Goal: Transaction & Acquisition: Purchase product/service

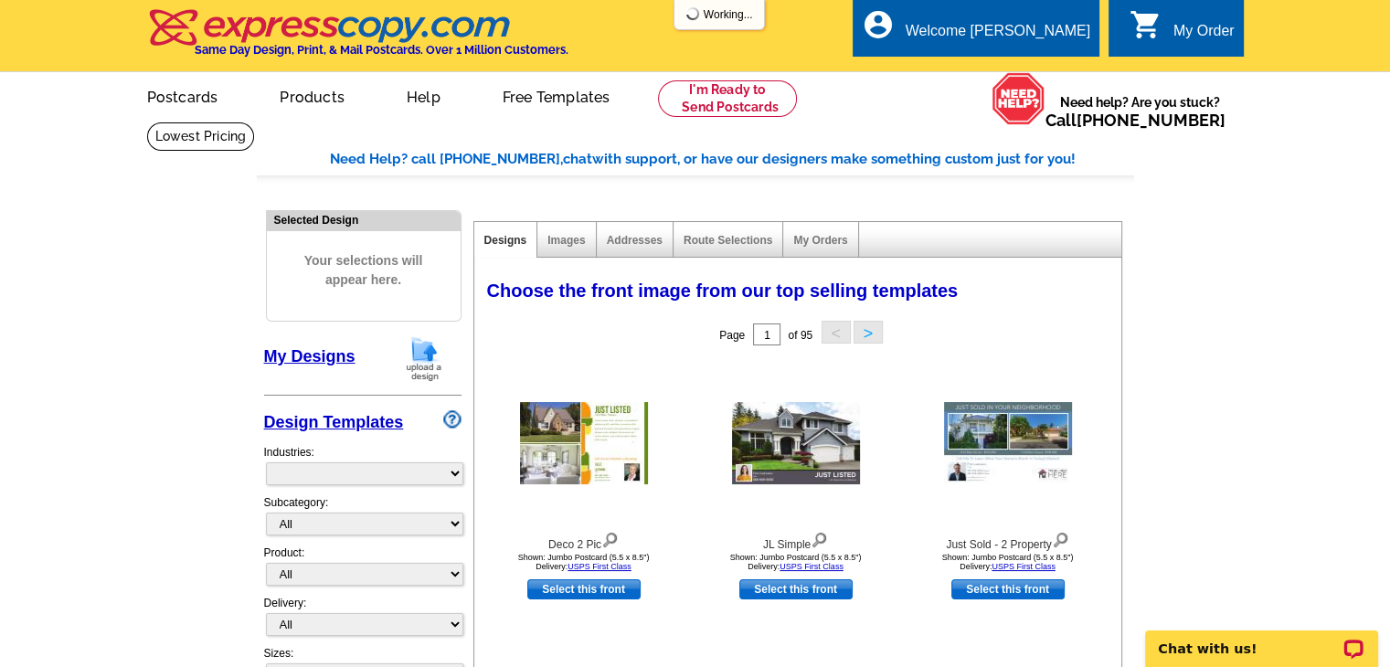
select select "785"
click at [837, 237] on link "My Orders" at bounding box center [820, 240] width 54 height 13
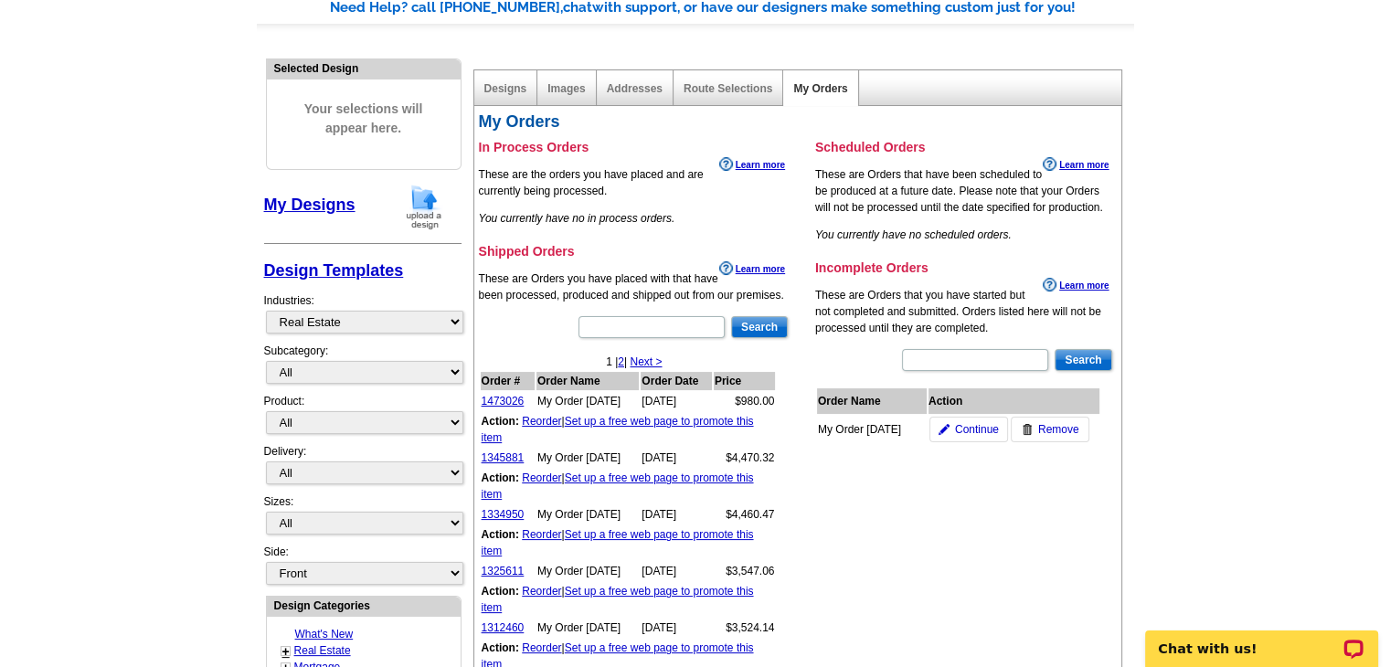
scroll to position [183, 0]
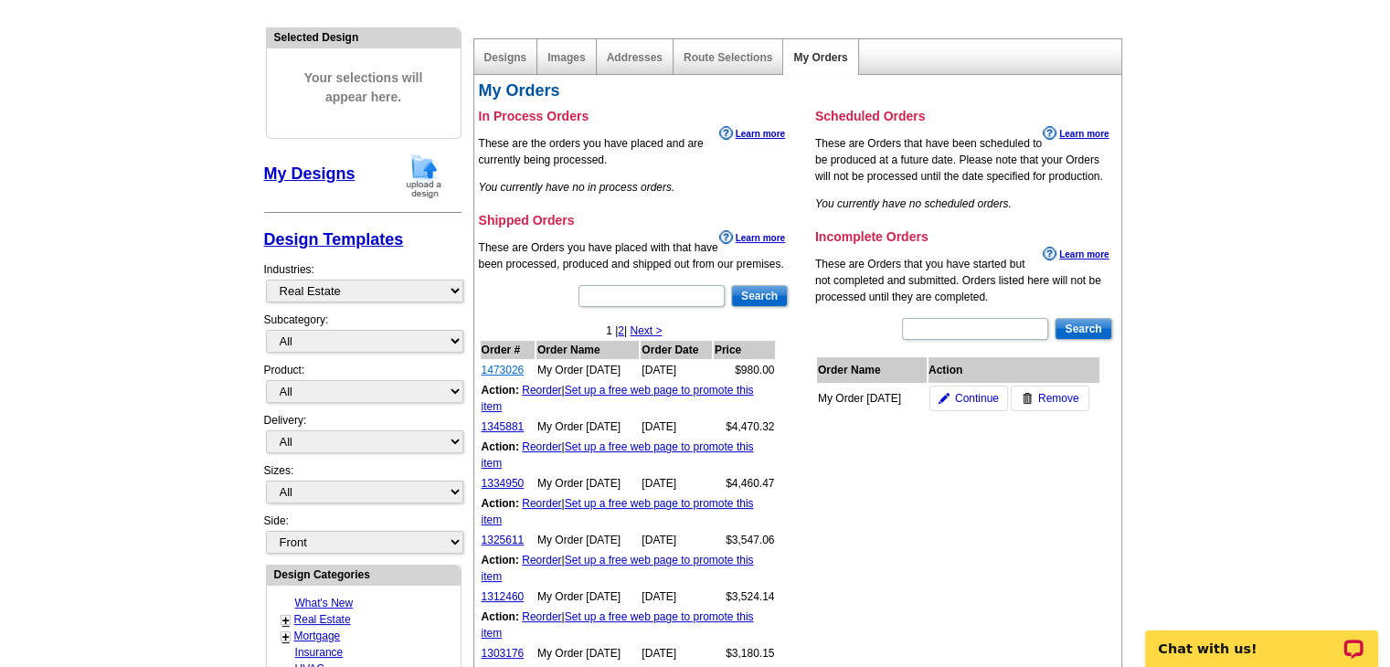
click at [509, 369] on link "1473026" at bounding box center [503, 370] width 43 height 13
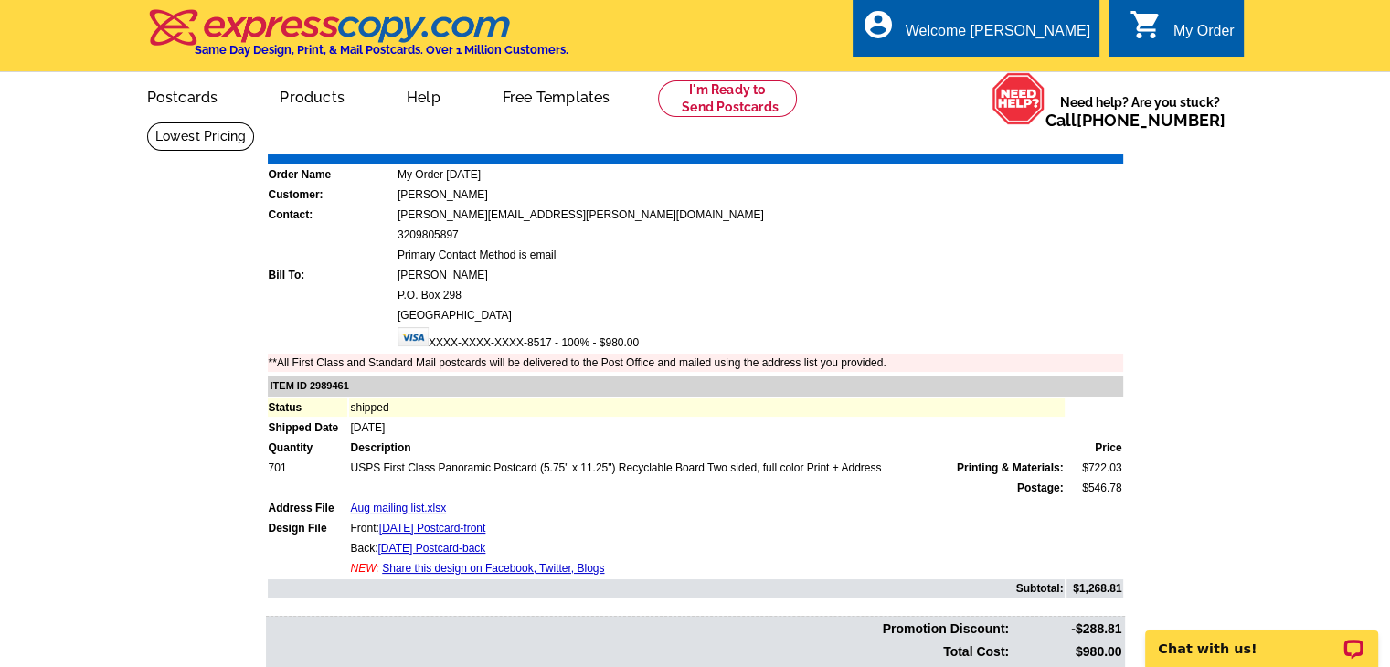
click at [261, 34] on img at bounding box center [330, 27] width 366 height 38
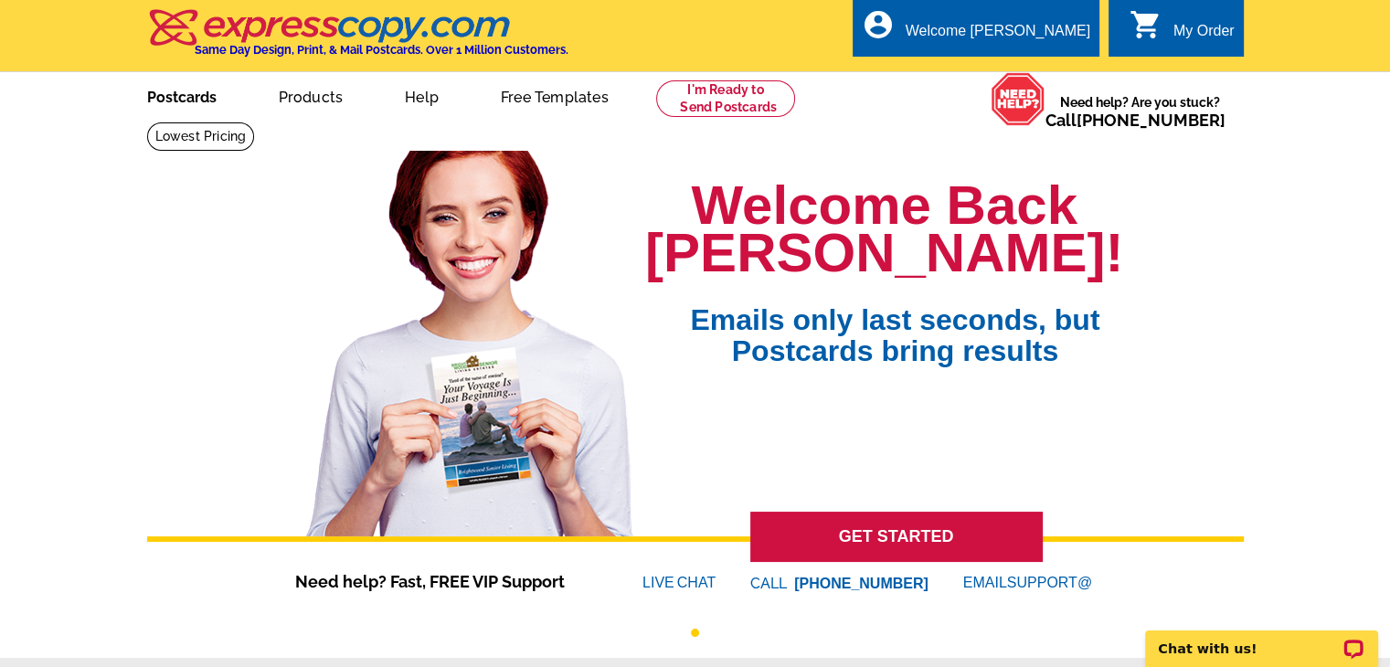
click at [187, 99] on link "Postcards" at bounding box center [182, 95] width 128 height 43
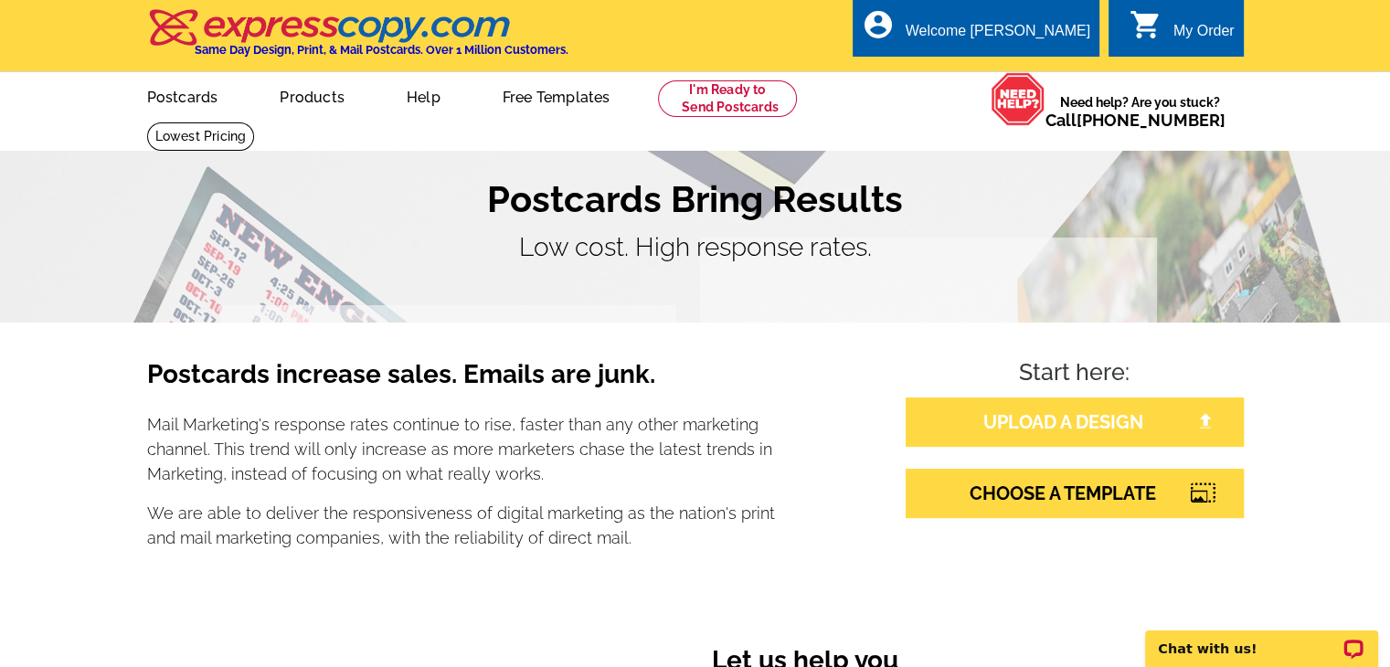
click at [1097, 429] on link "UPLOAD A DESIGN" at bounding box center [1075, 422] width 338 height 49
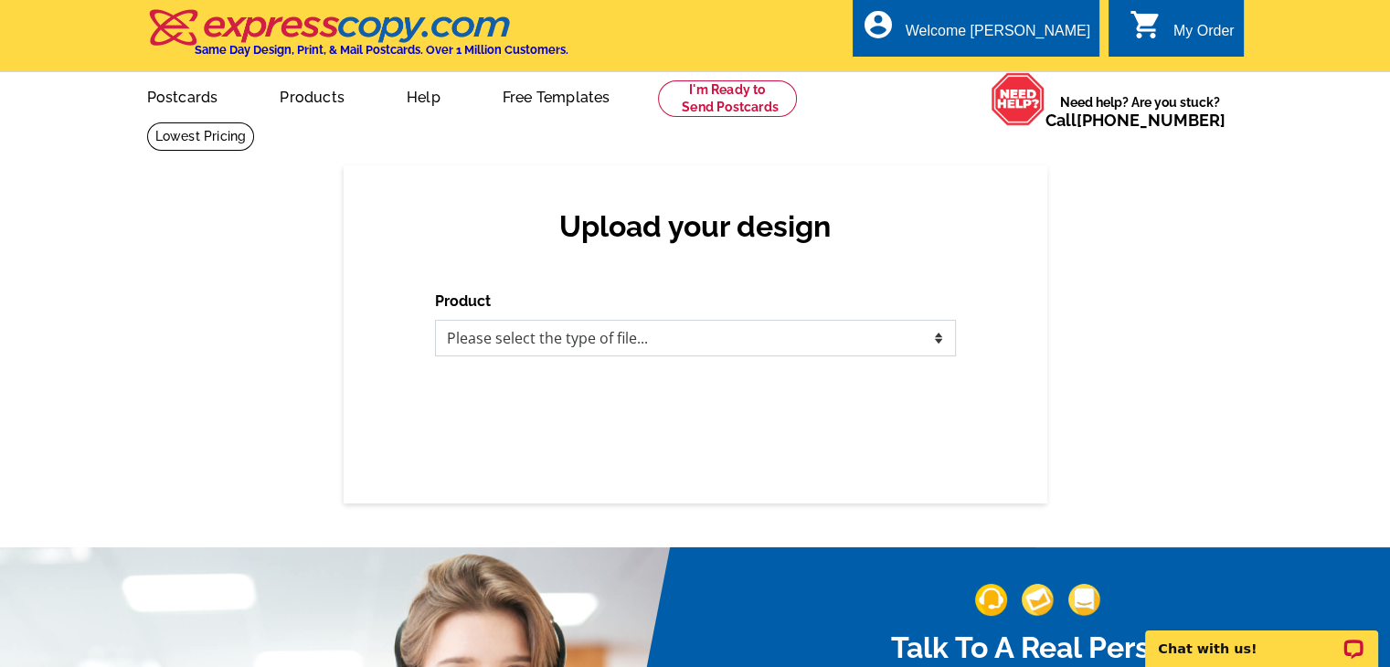
click at [917, 339] on select "Please select the type of file... Postcards Business Cards Letters and flyers G…" at bounding box center [695, 338] width 521 height 37
select select "1"
click at [435, 321] on select "Please select the type of file... Postcards Business Cards Letters and flyers G…" at bounding box center [695, 338] width 521 height 37
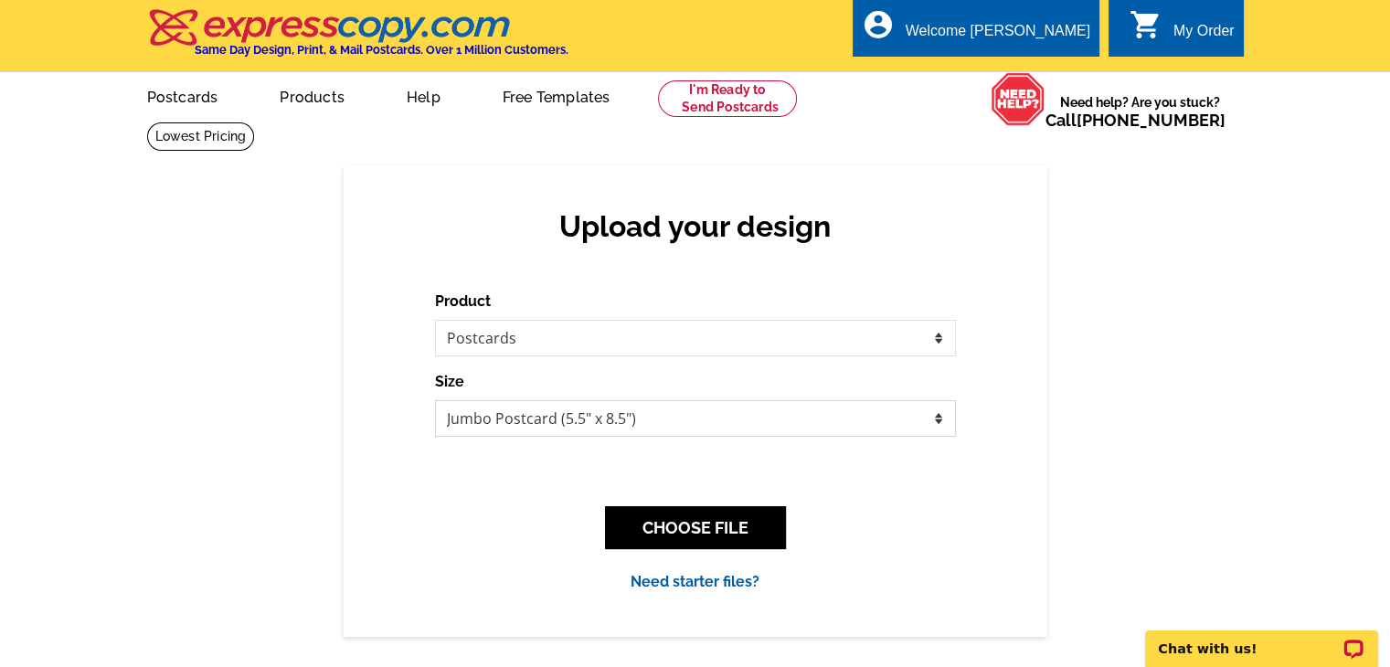
click at [937, 419] on select "Jumbo Postcard (5.5" x 8.5") Regular Postcard (4.25" x 5.6") Panoramic Postcard…" at bounding box center [695, 418] width 521 height 37
select select "3"
click at [435, 401] on select "Jumbo Postcard (5.5" x 8.5") Regular Postcard (4.25" x 5.6") Panoramic Postcard…" at bounding box center [695, 418] width 521 height 37
